Goal: Task Accomplishment & Management: Use online tool/utility

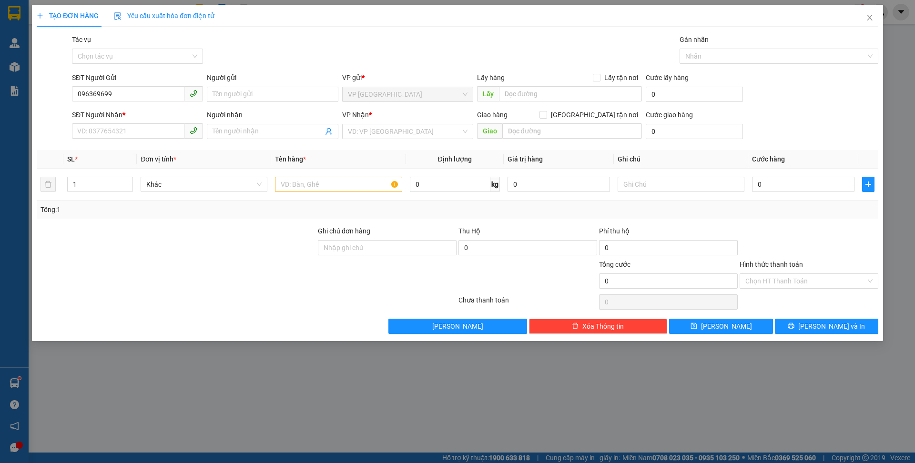
type input "0963696992"
click at [137, 114] on div "0963696992 - linh" at bounding box center [138, 113] width 120 height 10
type input "linh"
type input "0983645452"
type input "[PERSON_NAME]"
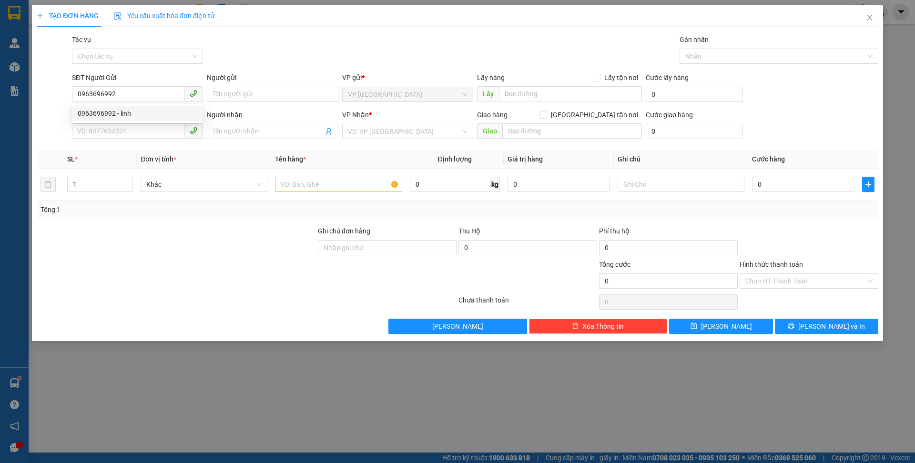
type input "1004 tân xuân"
type input "0963696992"
click at [364, 182] on input "text" at bounding box center [338, 184] width 127 height 15
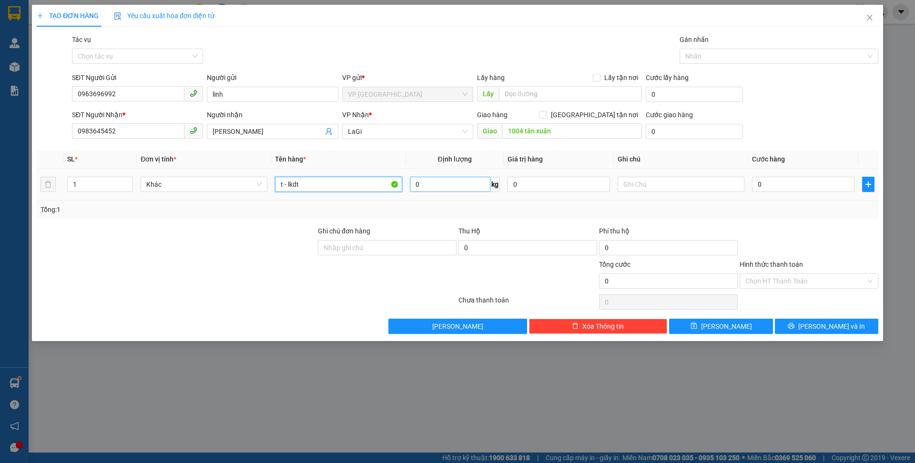
type input "t - lkdt"
click at [458, 177] on input "0" at bounding box center [450, 184] width 81 height 15
click at [469, 178] on input "0" at bounding box center [450, 184] width 81 height 15
type input "30"
click at [783, 183] on input "0" at bounding box center [803, 184] width 102 height 15
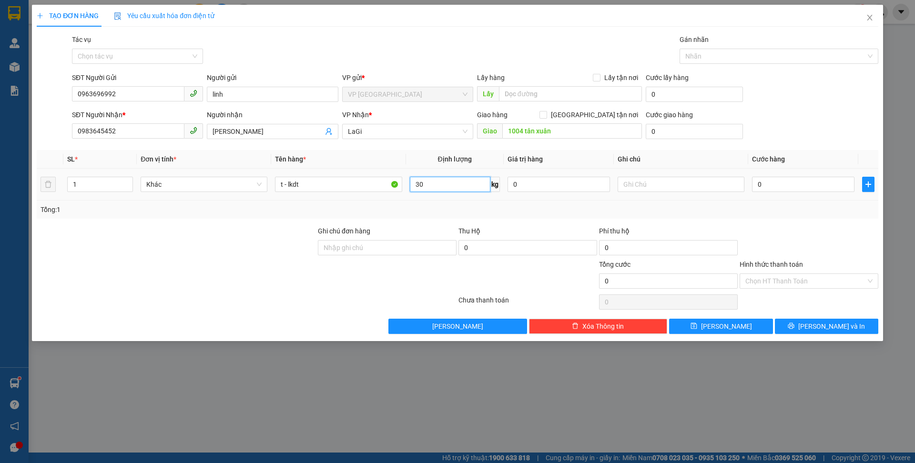
click at [435, 186] on input "30" at bounding box center [450, 184] width 81 height 15
click at [773, 180] on input "0" at bounding box center [803, 184] width 102 height 15
type input "0"
type input "5"
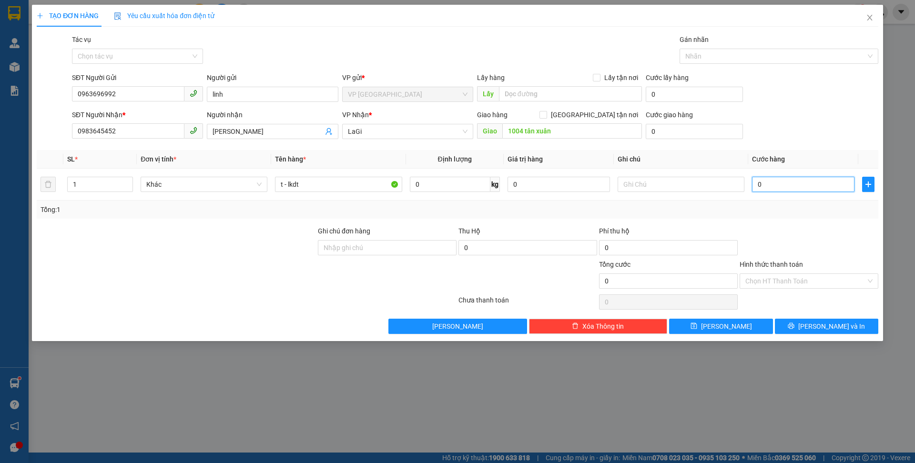
type input "5"
type input "50"
type input "50.000"
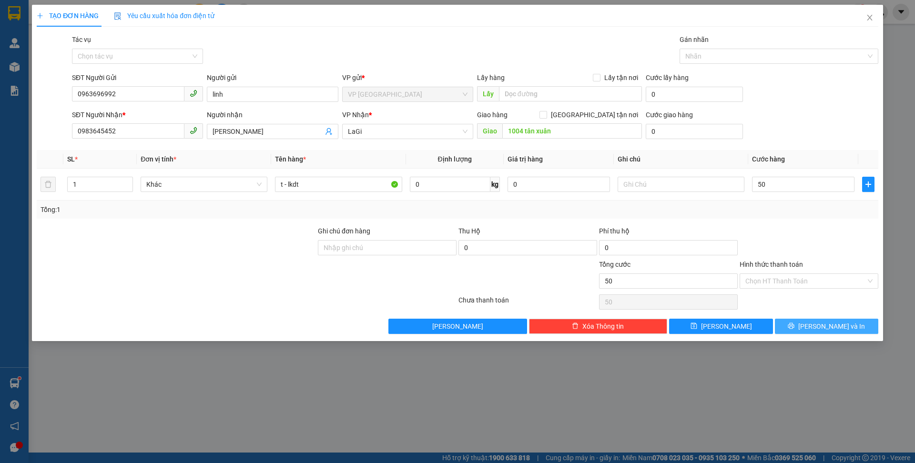
type input "50.000"
click at [816, 326] on button "[PERSON_NAME] và In" at bounding box center [826, 326] width 103 height 15
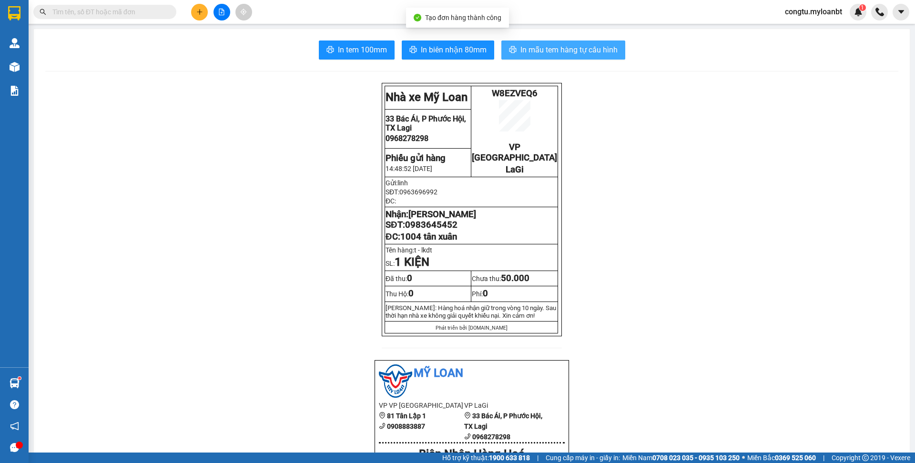
click at [589, 53] on span "In mẫu tem hàng tự cấu hình" at bounding box center [568, 50] width 97 height 12
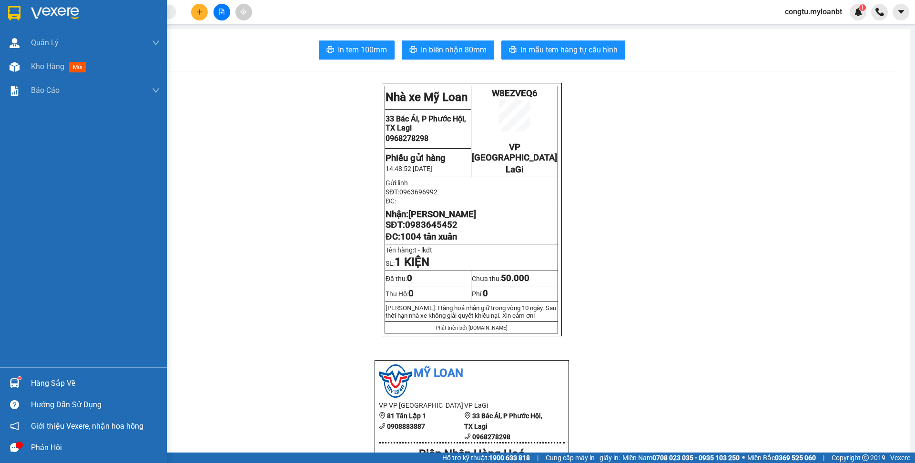
click at [25, 385] on div "Hàng sắp về" at bounding box center [83, 383] width 167 height 21
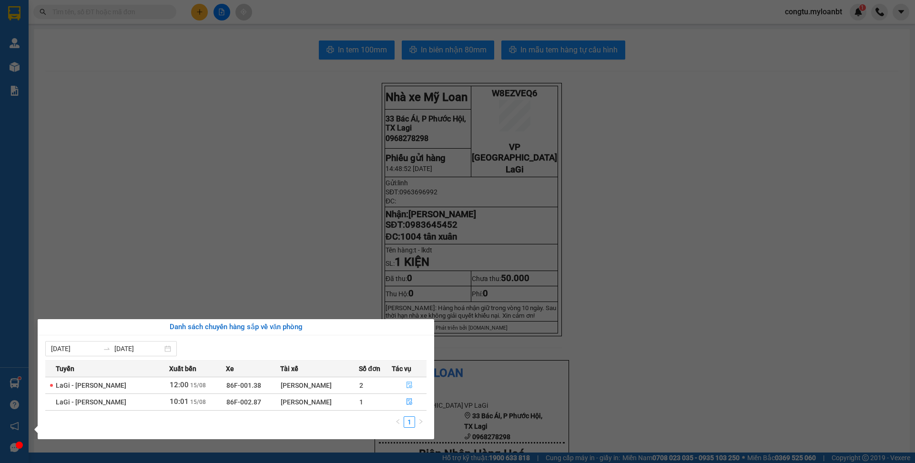
drag, startPoint x: 416, startPoint y: 381, endPoint x: 408, endPoint y: 385, distance: 9.2
click at [417, 381] on button "button" at bounding box center [409, 385] width 34 height 15
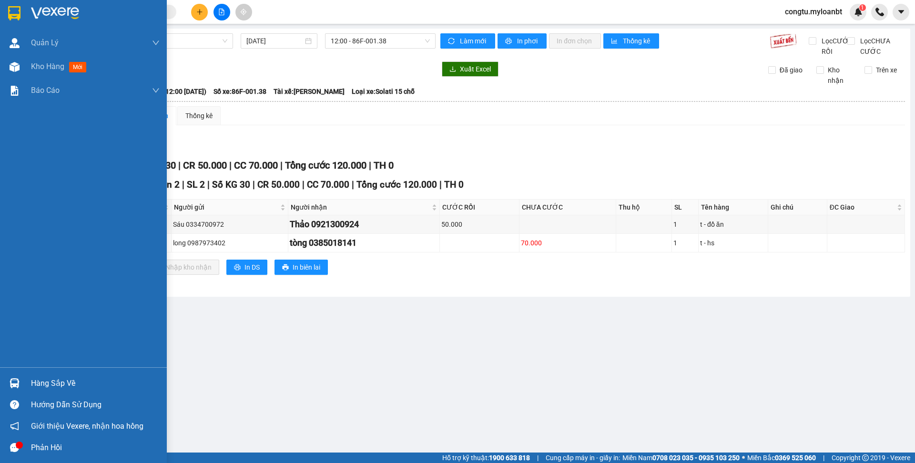
click at [35, 386] on div "Hàng sắp về" at bounding box center [95, 383] width 129 height 14
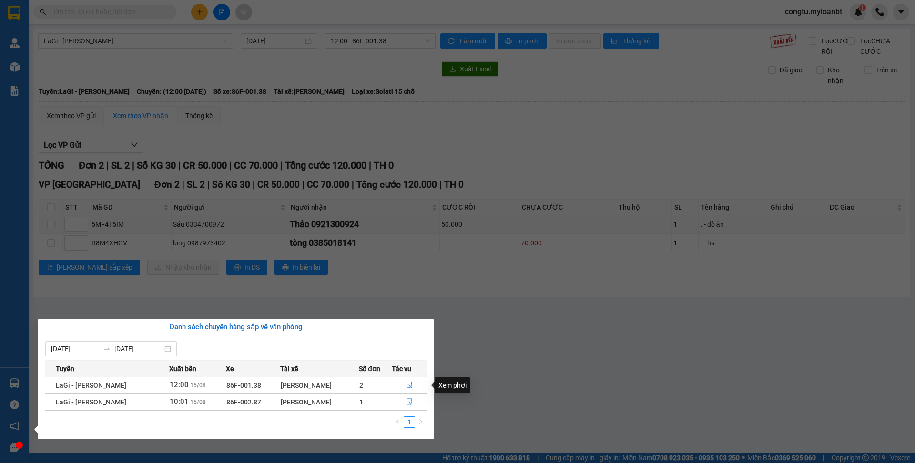
drag, startPoint x: 411, startPoint y: 407, endPoint x: 410, endPoint y: 403, distance: 4.9
click at [411, 407] on button "button" at bounding box center [409, 402] width 34 height 15
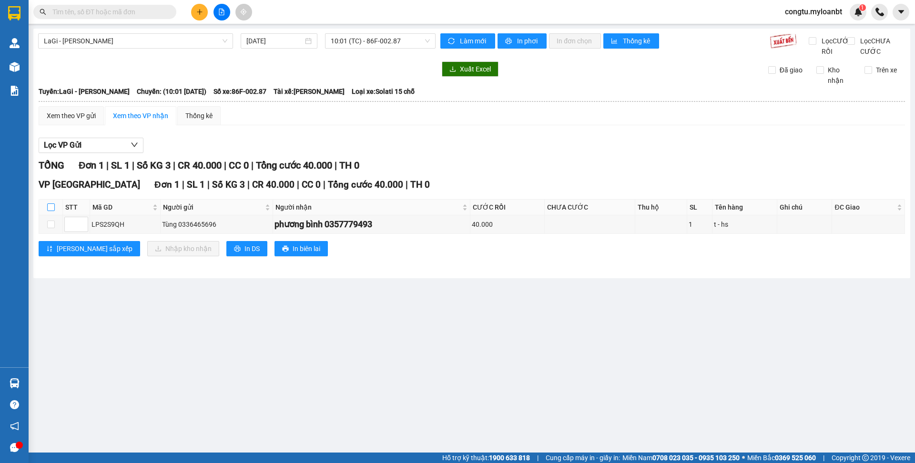
click at [51, 211] on input "checkbox" at bounding box center [51, 207] width 8 height 8
checkbox input "true"
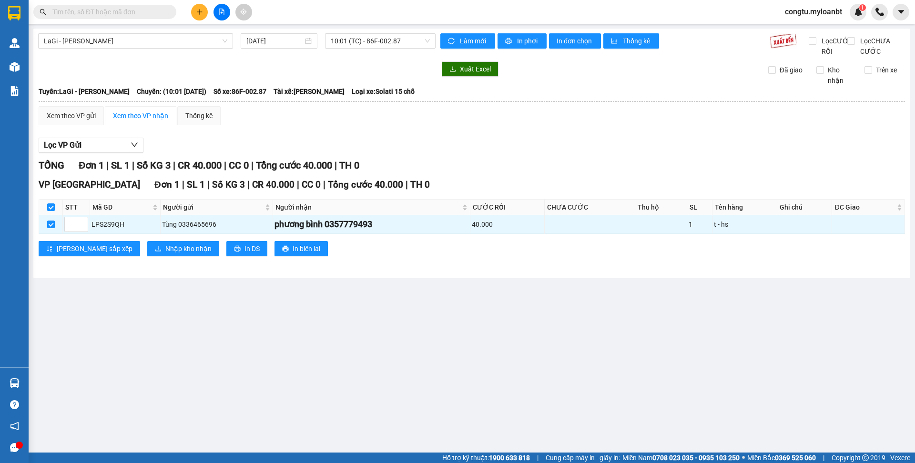
click at [133, 20] on div "Kết quả tìm kiếm ( 6725 ) Bộ lọc Mã ĐH Trạng thái Món hàng Thu hộ Tổng cước Chư…" at bounding box center [93, 12] width 186 height 17
click at [133, 14] on input "text" at bounding box center [108, 12] width 112 height 10
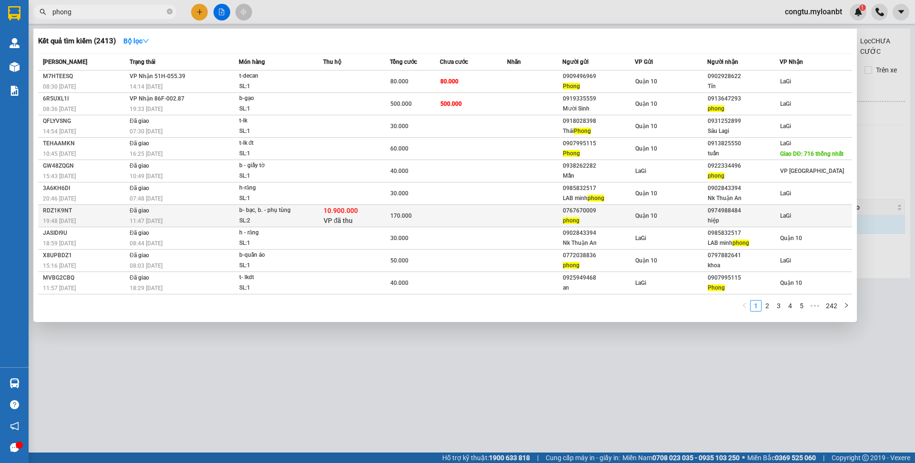
type input "phong"
copy tr "0767670009"
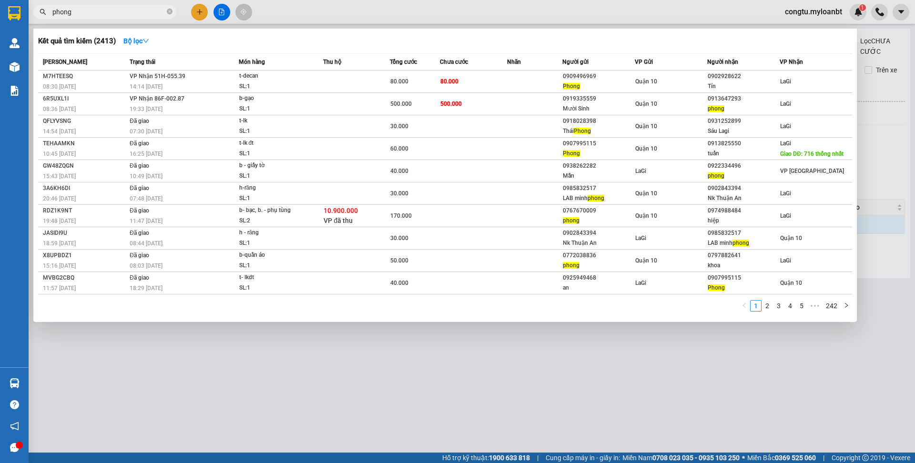
click at [157, 9] on input "phong" at bounding box center [108, 12] width 112 height 10
click at [170, 12] on icon "close-circle" at bounding box center [170, 12] width 6 height 6
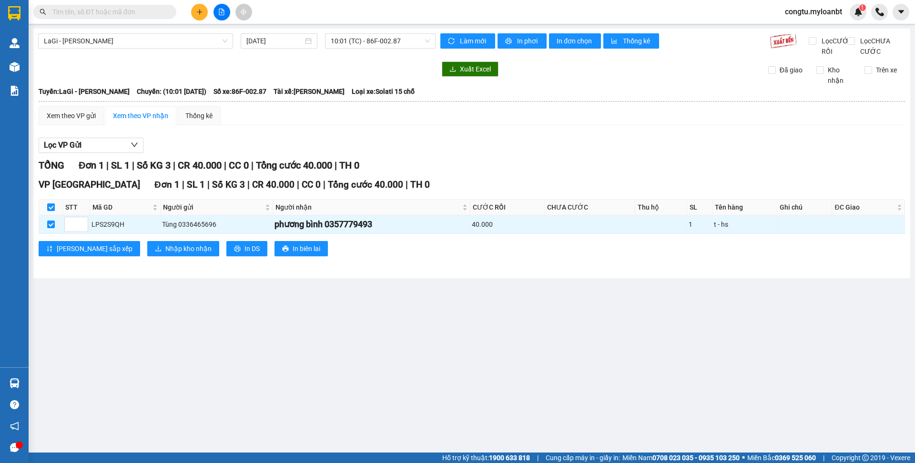
paste input "0767670009"
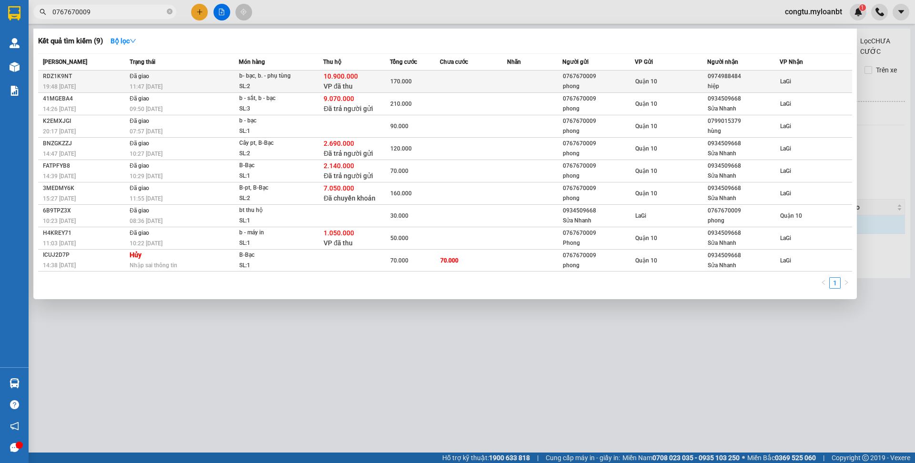
type input "0767670009"
click at [348, 89] on span "VP đã thu" at bounding box center [338, 86] width 29 height 8
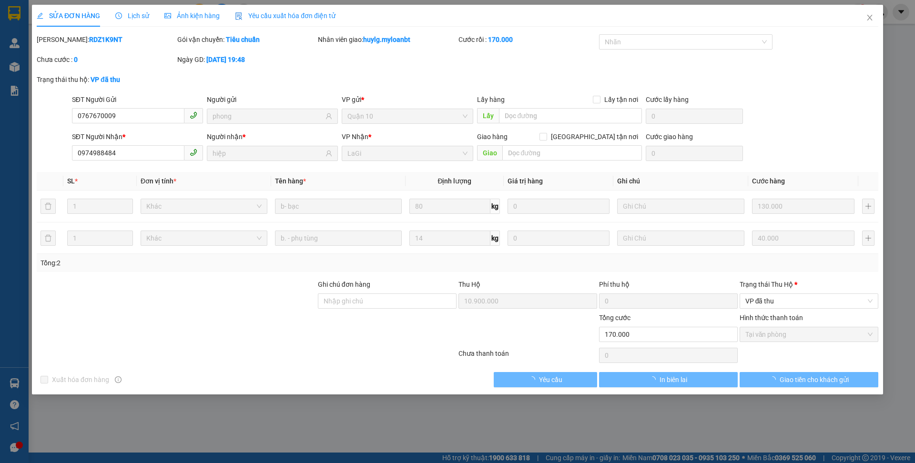
click at [136, 18] on span "Lịch sử" at bounding box center [132, 16] width 34 height 8
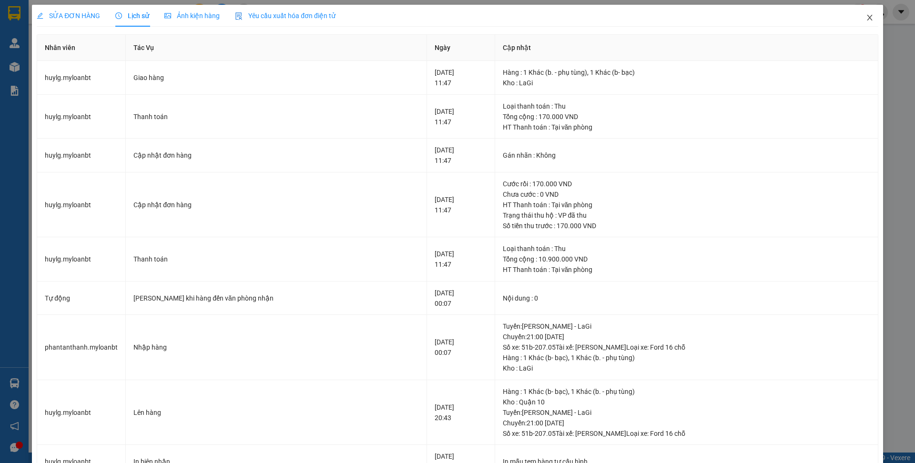
click at [866, 16] on icon "close" at bounding box center [870, 18] width 8 height 8
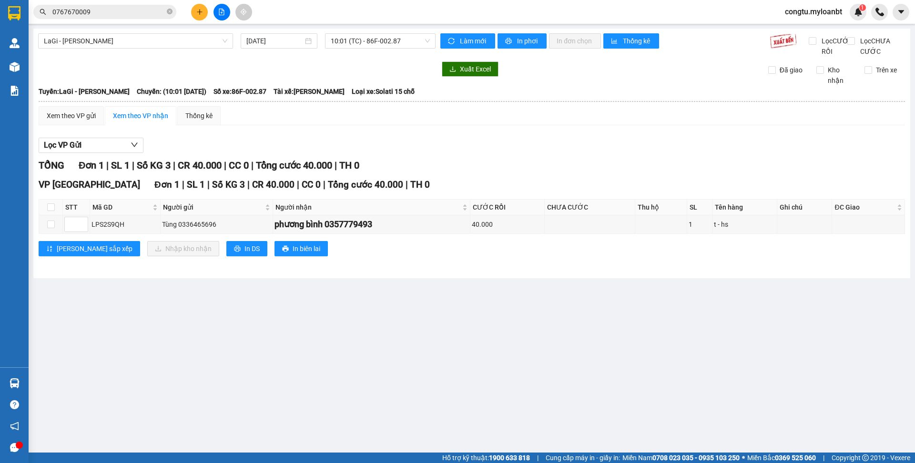
drag, startPoint x: 118, startPoint y: 3, endPoint x: 121, endPoint y: 9, distance: 7.0
click at [120, 7] on div "Kết quả tìm kiếm ( 9 ) Bộ lọc Mã ĐH Trạng thái Món hàng Thu hộ Tổng cước Chưa c…" at bounding box center [457, 12] width 915 height 24
click at [121, 9] on input "0767670009" at bounding box center [108, 12] width 112 height 10
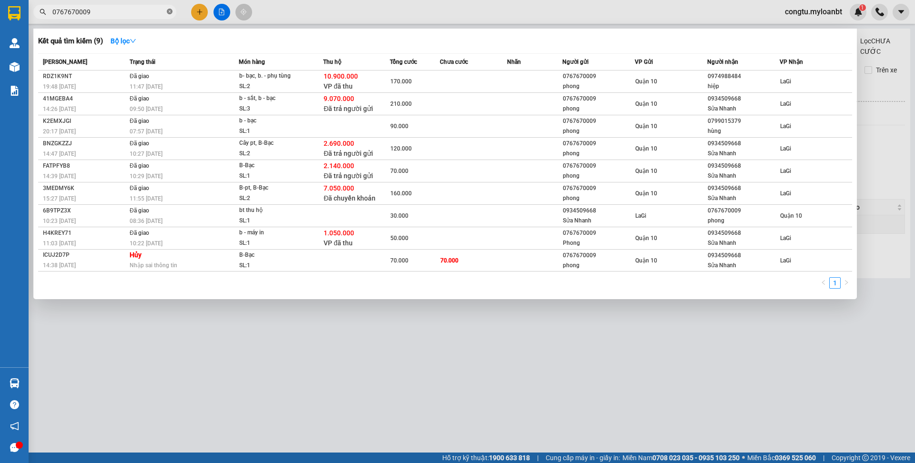
click at [170, 12] on icon "close-circle" at bounding box center [170, 12] width 6 height 6
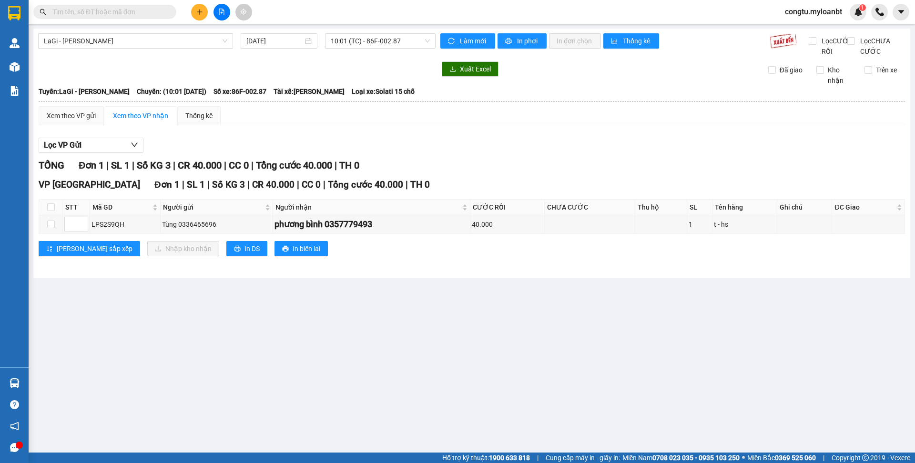
click at [306, 26] on main "LaGi - [PERSON_NAME] [DATE] 10:01 (TC) - 86F-002.87 Làm mới In phơi In đơn chọn…" at bounding box center [457, 226] width 915 height 453
click at [29, 69] on main "LaGi - [PERSON_NAME] [DATE] 10:01 (TC) - 86F-002.87 Làm mới In phơi In đơn chọn…" at bounding box center [457, 226] width 915 height 453
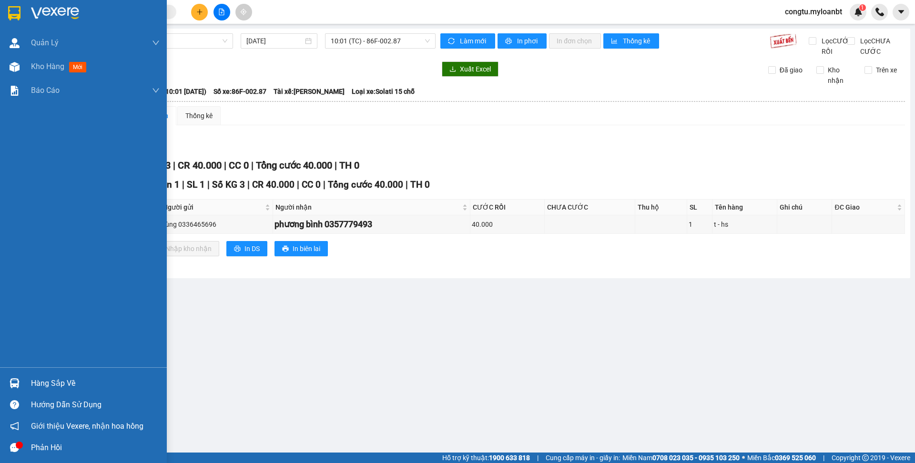
click at [23, 67] on div "Kho hàng mới" at bounding box center [83, 67] width 167 height 24
click at [142, 8] on div at bounding box center [95, 13] width 129 height 14
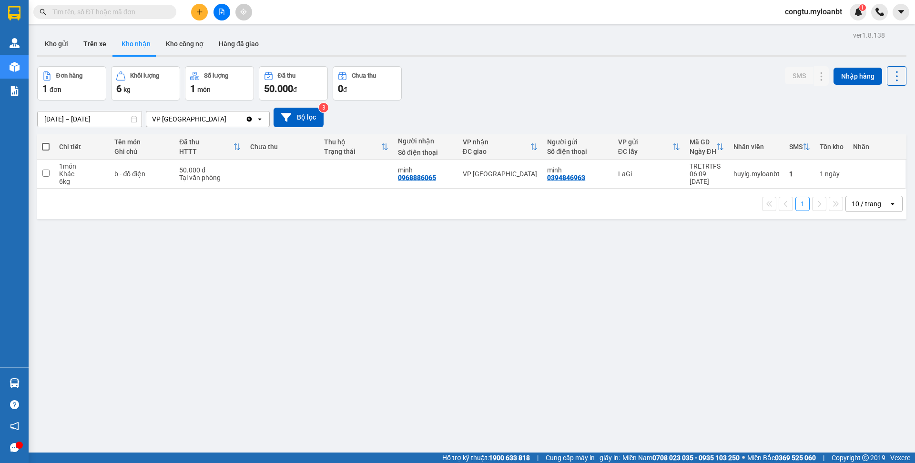
click at [146, 16] on input "text" at bounding box center [108, 12] width 112 height 10
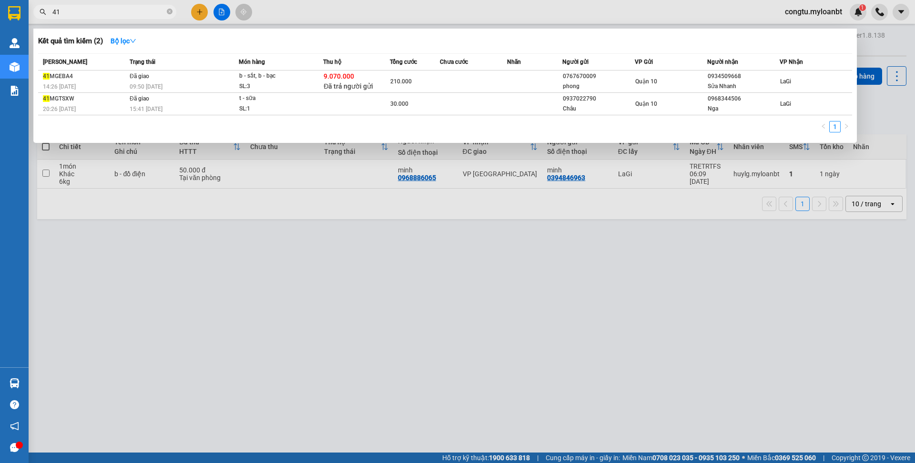
type input "4"
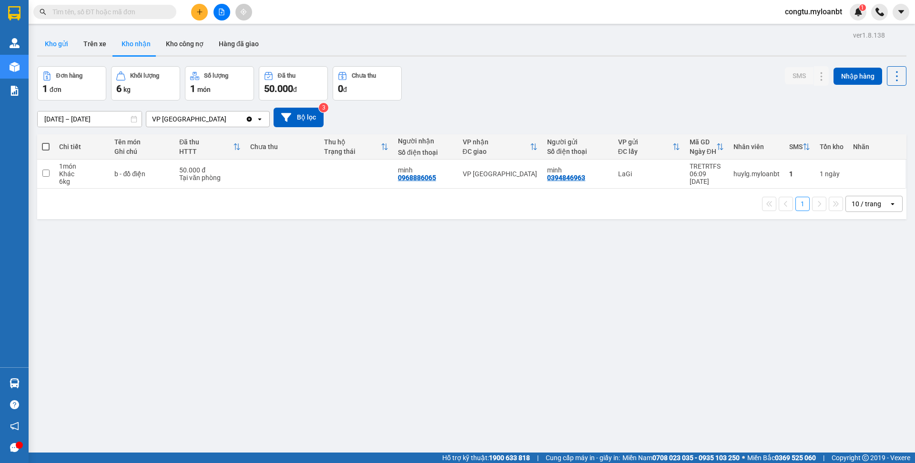
click at [59, 44] on button "Kho gửi" at bounding box center [56, 43] width 39 height 23
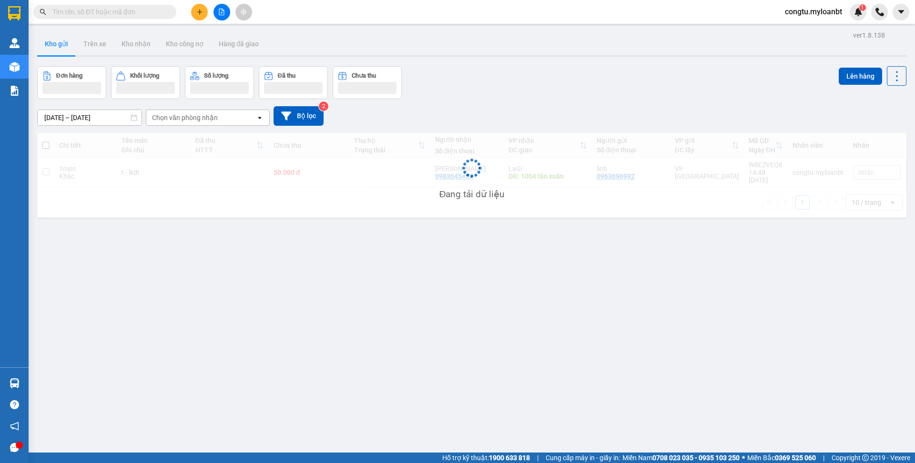
click at [604, 77] on div "Đơn hàng Khối lượng Số lượng Đã thu Chưa thu Lên hàng" at bounding box center [471, 82] width 869 height 33
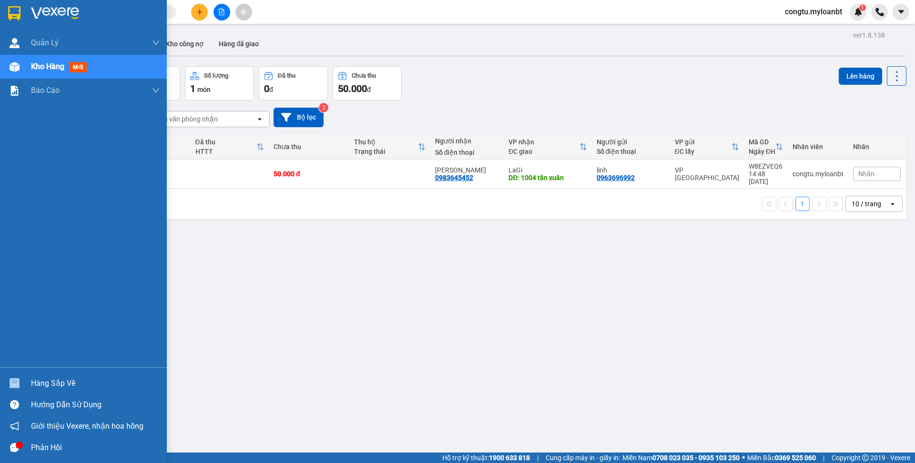
click at [31, 390] on div "Hàng sắp về" at bounding box center [83, 383] width 167 height 21
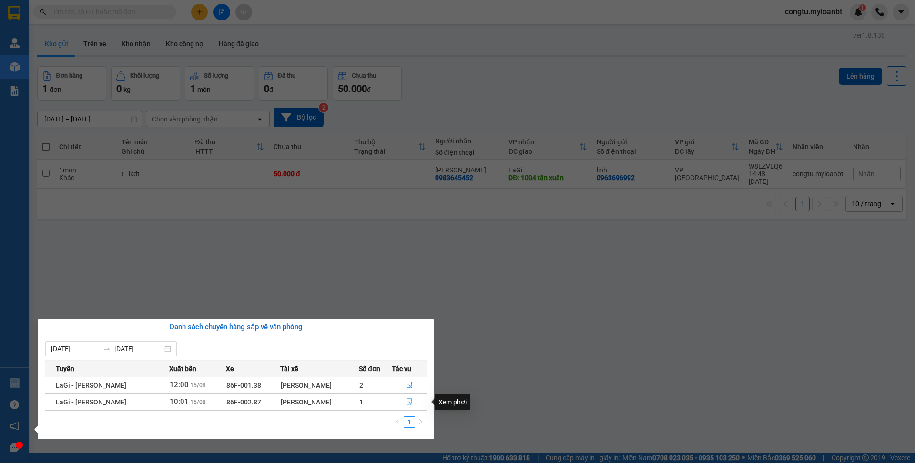
click at [407, 405] on icon "file-done" at bounding box center [409, 401] width 7 height 7
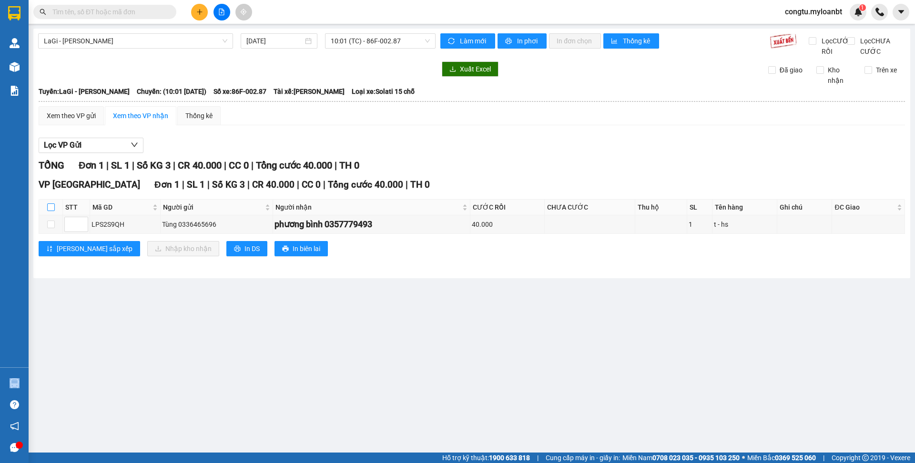
click at [52, 211] on input "checkbox" at bounding box center [51, 207] width 8 height 8
checkbox input "true"
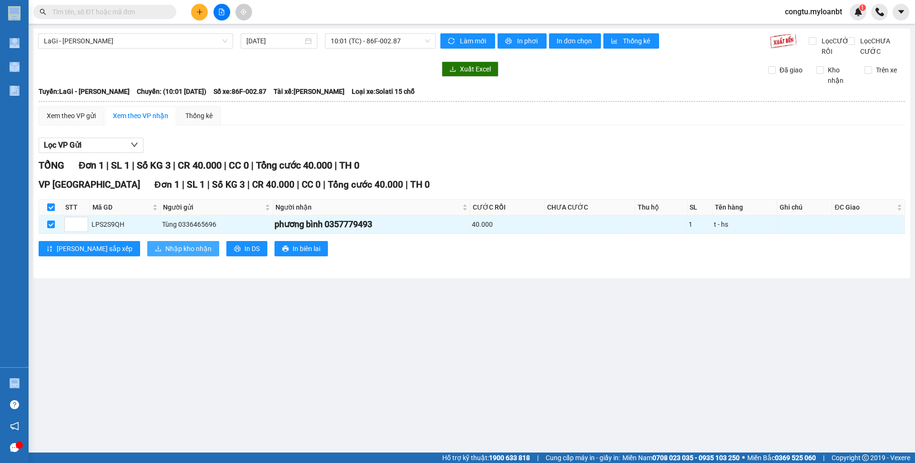
click at [165, 254] on span "Nhập kho nhận" at bounding box center [188, 249] width 46 height 10
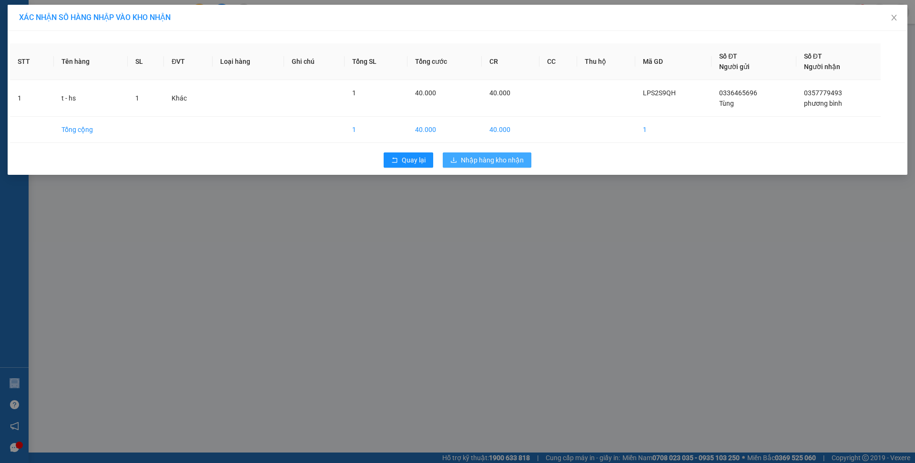
click at [495, 166] on button "Nhập hàng kho nhận" at bounding box center [487, 160] width 89 height 15
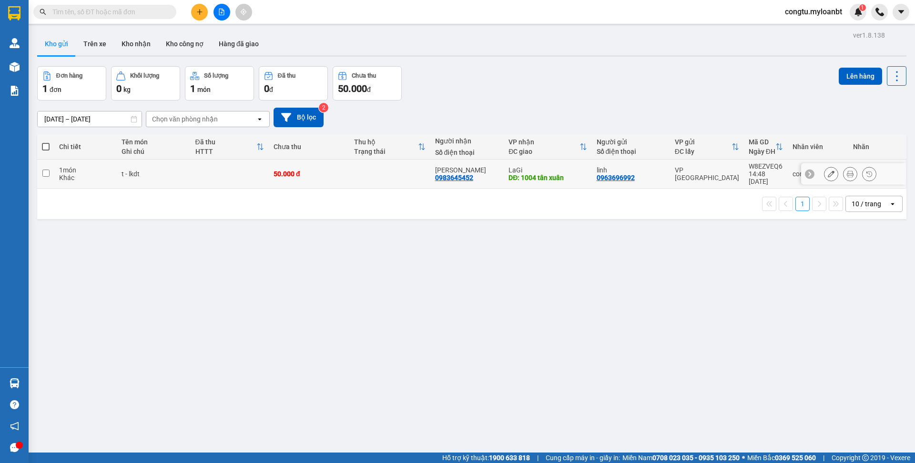
drag, startPoint x: 263, startPoint y: 183, endPoint x: 449, endPoint y: 179, distance: 186.9
click at [266, 183] on tr "1 món Khác t - lkdt 50.000 đ [PERSON_NAME] 0983645452 LaGi DĐ: 1004 tân xuân li…" at bounding box center [471, 174] width 869 height 29
checkbox input "true"
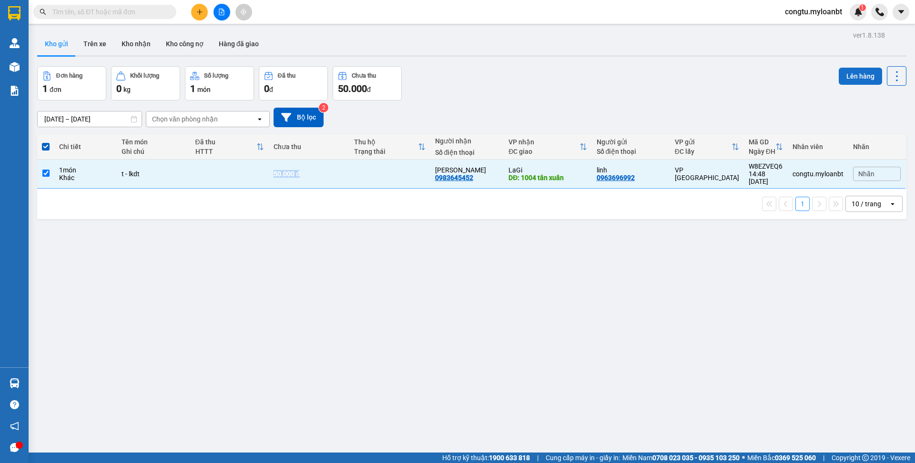
click at [850, 72] on button "Lên hàng" at bounding box center [860, 76] width 43 height 17
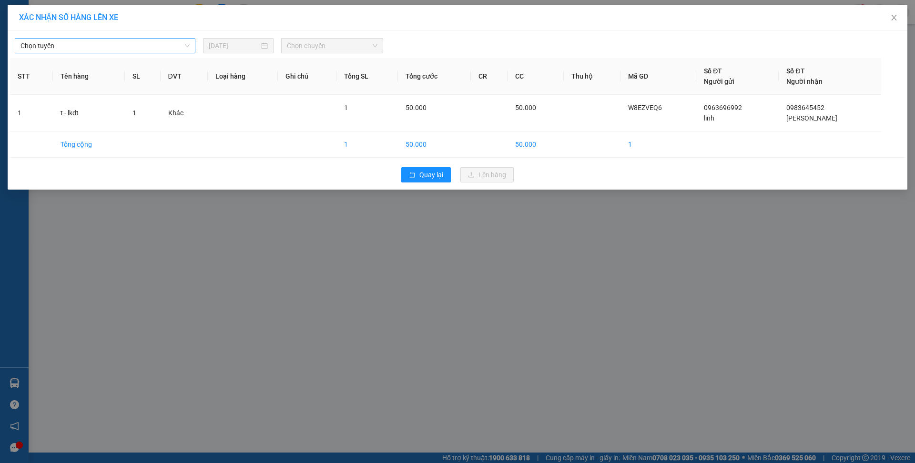
click at [143, 43] on span "Chọn tuyến" at bounding box center [104, 46] width 169 height 14
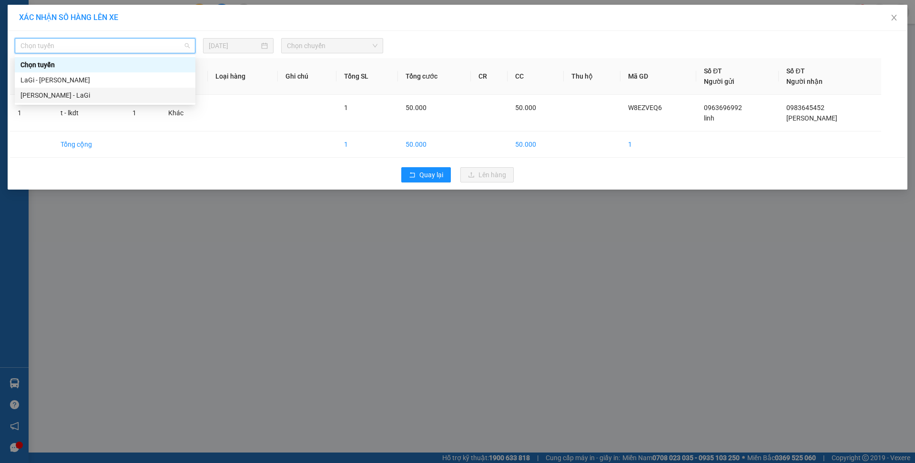
drag, startPoint x: 102, startPoint y: 94, endPoint x: 256, endPoint y: 83, distance: 155.3
click at [102, 95] on div "[PERSON_NAME] - LaGi" at bounding box center [104, 95] width 169 height 10
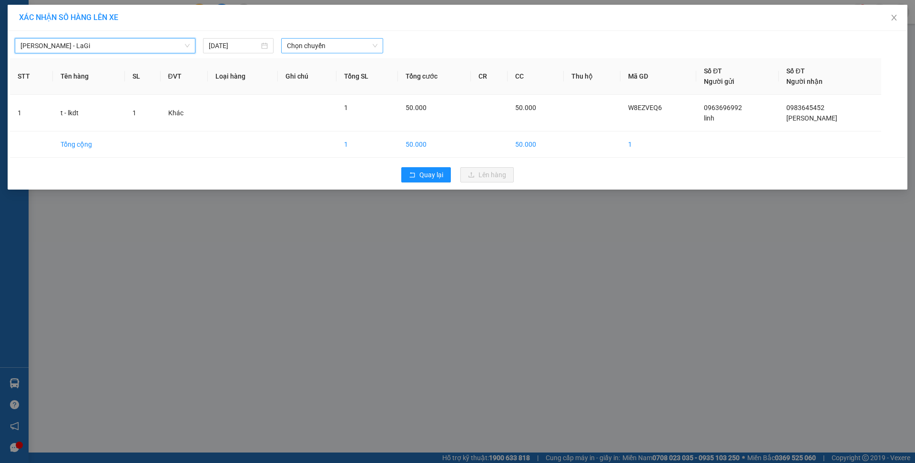
click at [305, 51] on span "Chọn chuyến" at bounding box center [332, 46] width 91 height 14
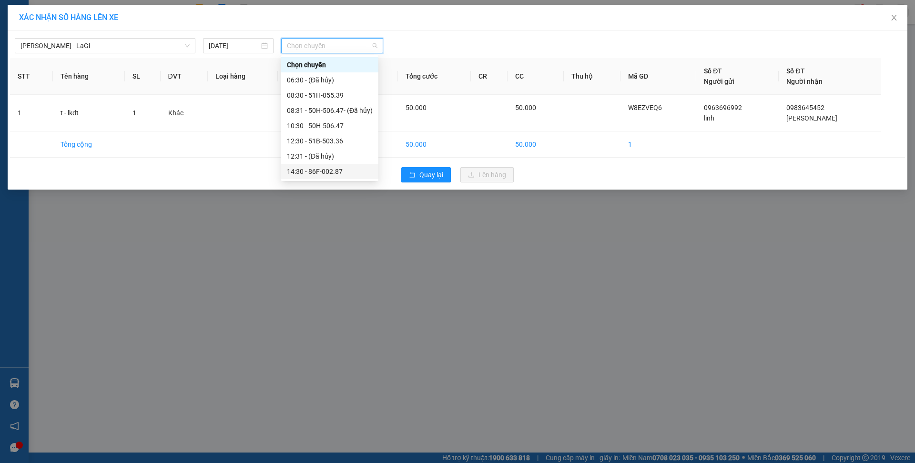
click at [356, 173] on div "14:30 - 86F-002.87" at bounding box center [330, 171] width 86 height 10
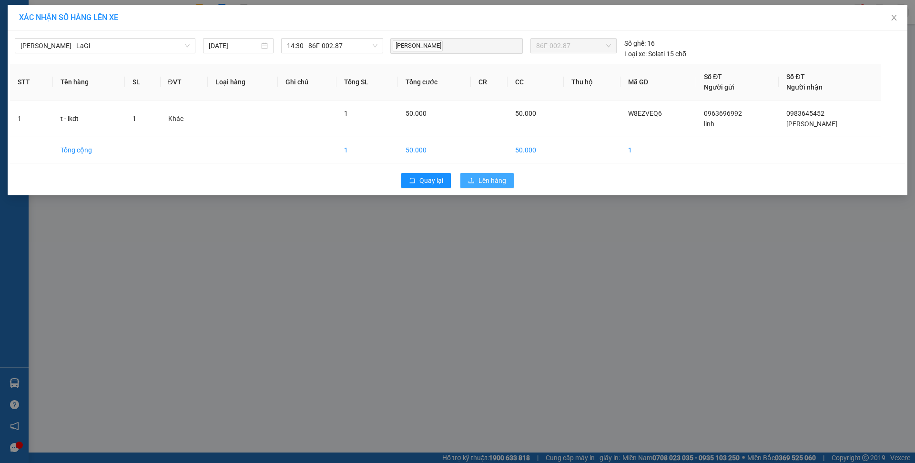
click at [485, 182] on span "Lên hàng" at bounding box center [492, 180] width 28 height 10
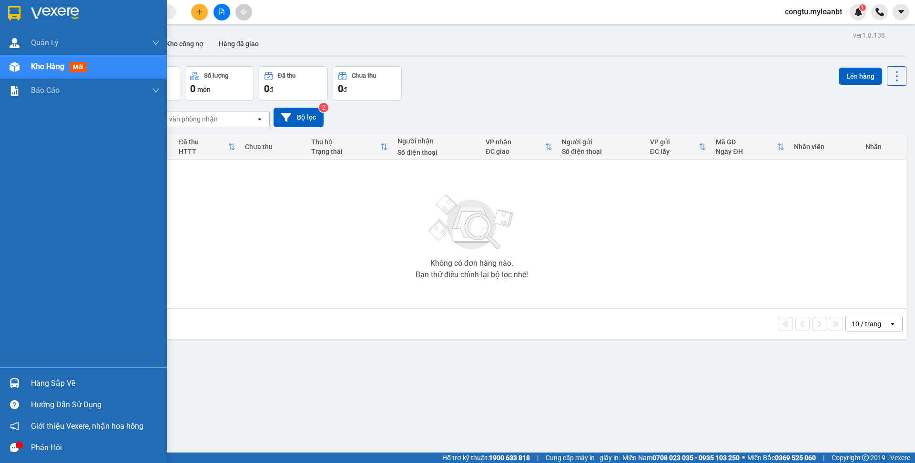
click at [20, 387] on div at bounding box center [14, 383] width 17 height 17
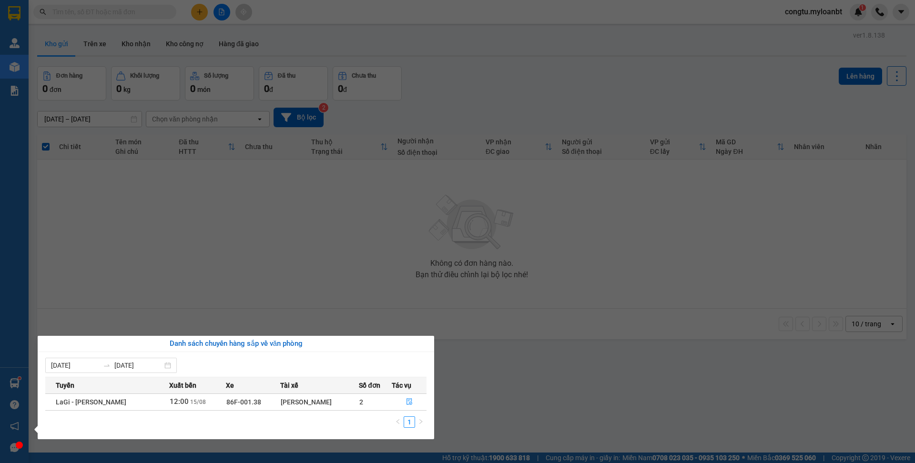
click at [379, 296] on section "Kết quả tìm kiếm ( 2 ) Bộ lọc Mã ĐH Trạng thái Món hàng Thu hộ Tổng cước Chưa c…" at bounding box center [457, 231] width 915 height 463
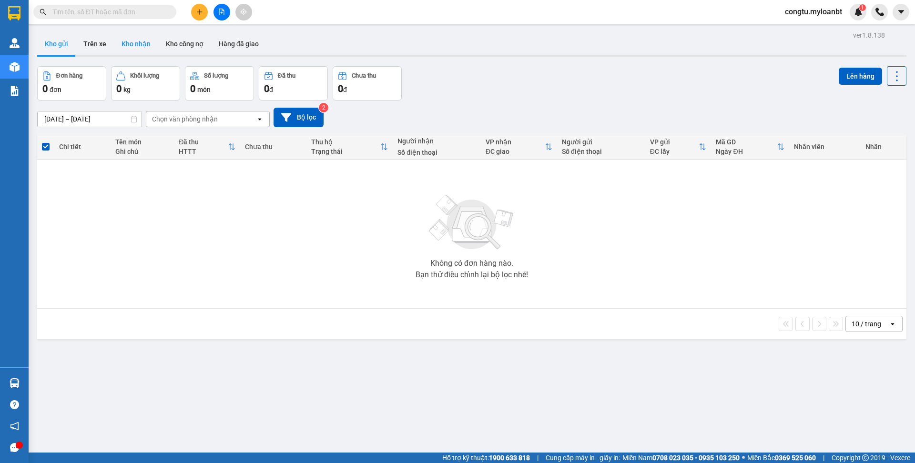
click at [142, 44] on button "Kho nhận" at bounding box center [136, 43] width 44 height 23
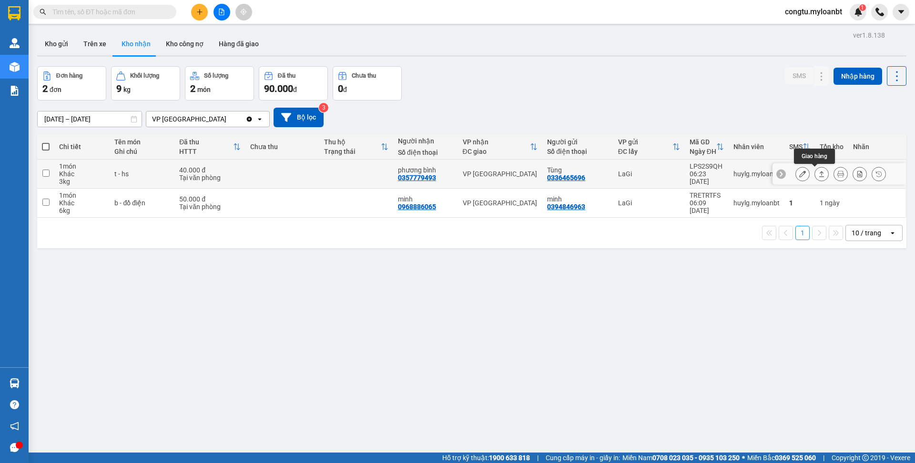
click at [818, 174] on icon at bounding box center [821, 174] width 7 height 7
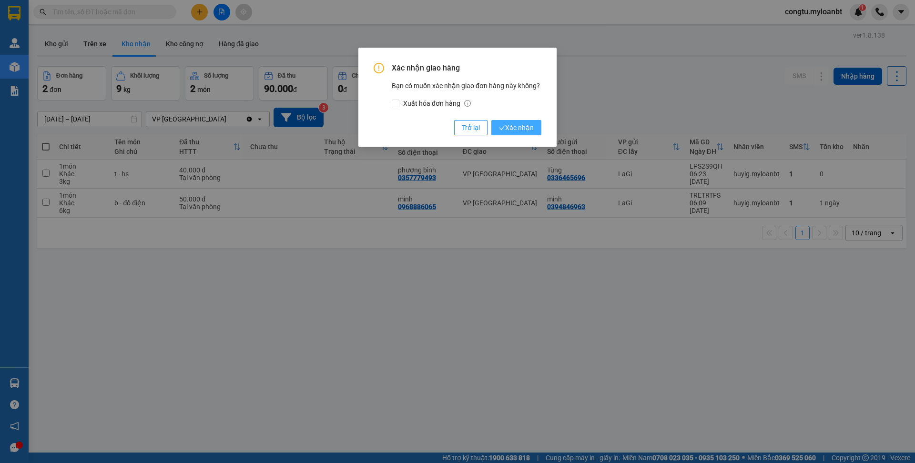
click at [523, 130] on span "Xác nhận" at bounding box center [516, 127] width 35 height 10
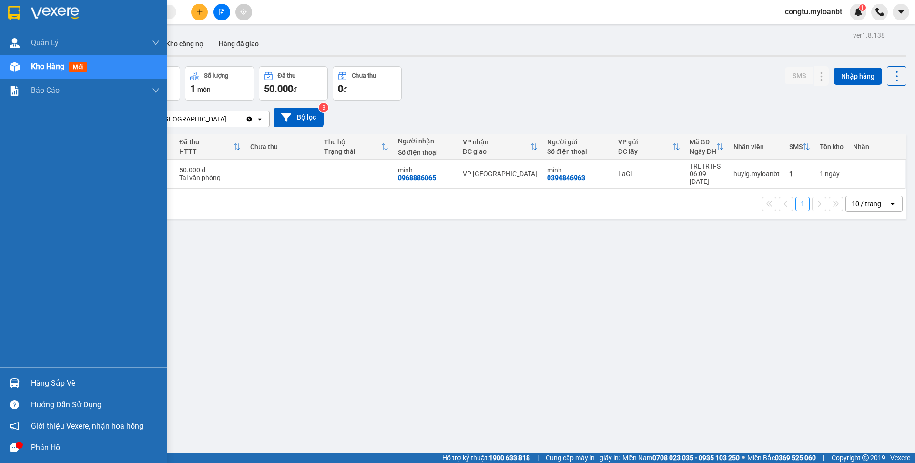
click at [3, 384] on div "Hàng sắp về" at bounding box center [83, 383] width 167 height 21
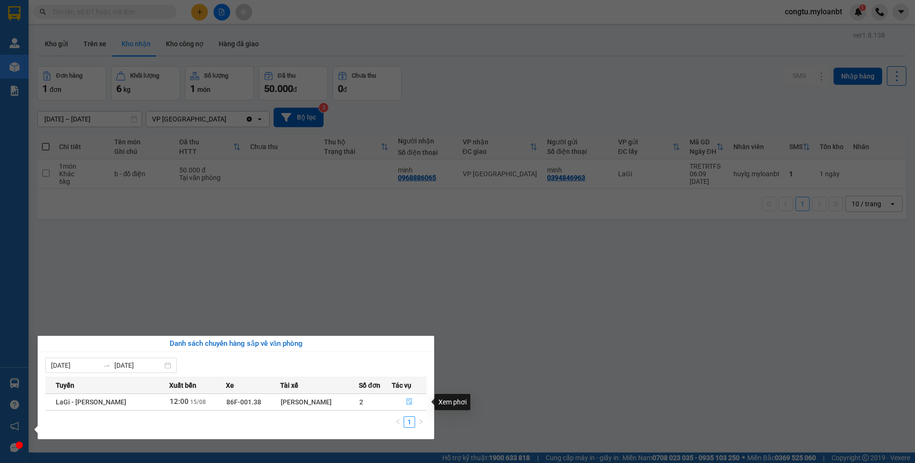
click at [406, 400] on icon "file-done" at bounding box center [409, 401] width 7 height 7
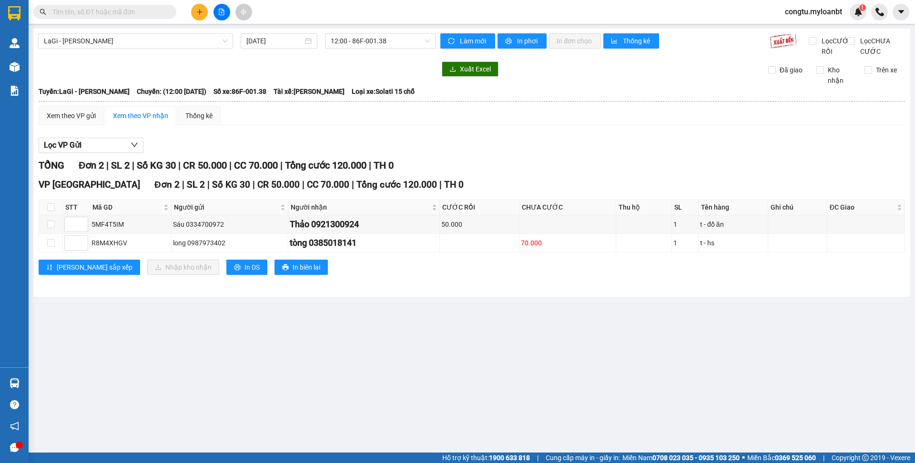
click at [57, 215] on th at bounding box center [51, 208] width 24 height 16
click at [53, 211] on input "checkbox" at bounding box center [51, 207] width 8 height 8
checkbox input "true"
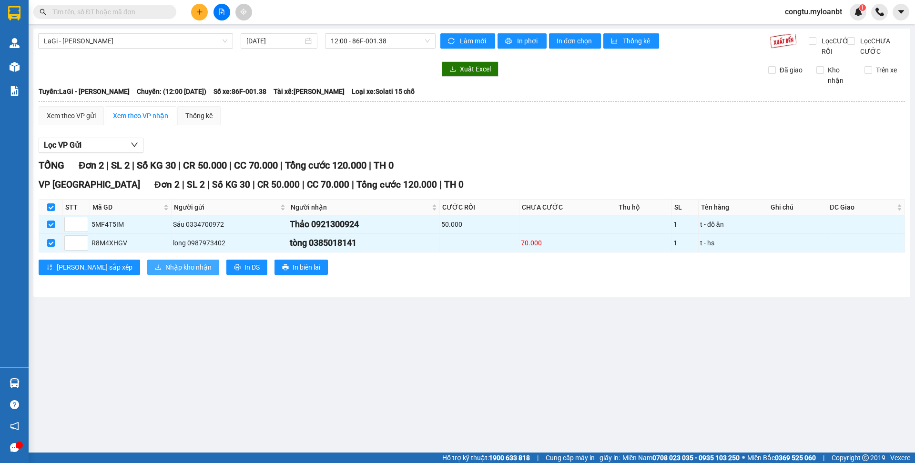
click at [165, 273] on span "Nhập kho nhận" at bounding box center [188, 267] width 46 height 10
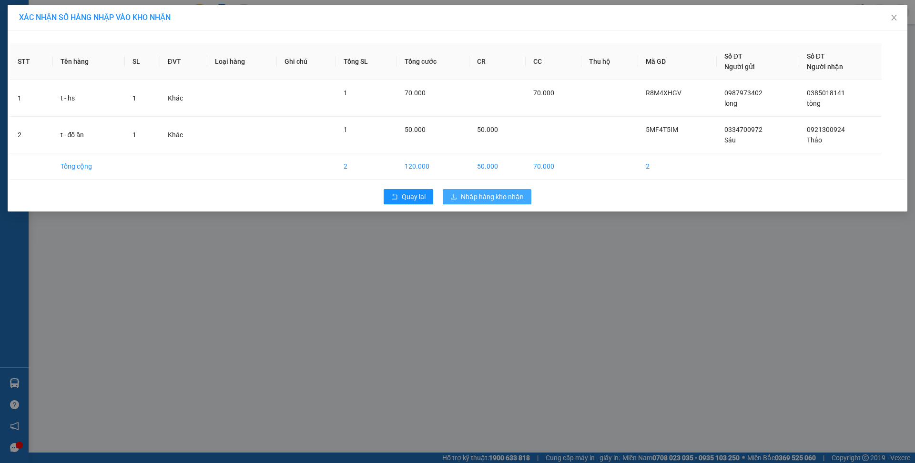
click at [490, 197] on span "Nhập hàng kho nhận" at bounding box center [492, 197] width 63 height 10
